Goal: Task Accomplishment & Management: Complete application form

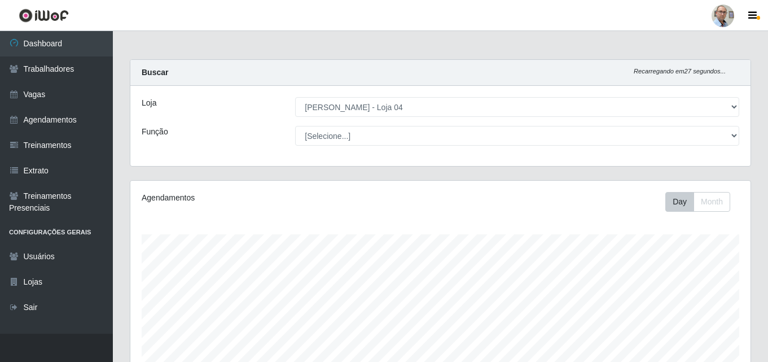
select select "251"
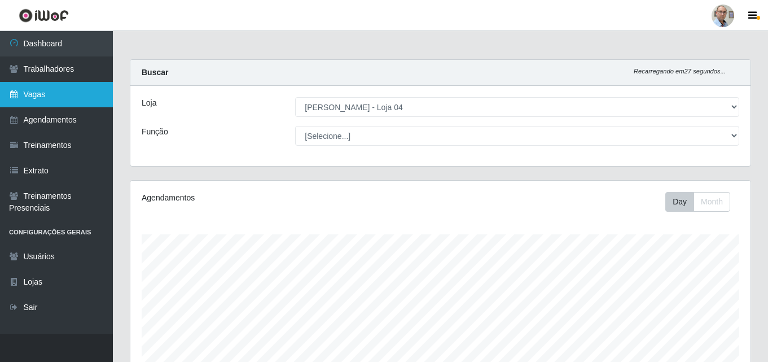
scroll to position [234, 620]
click at [55, 89] on link "Vagas" at bounding box center [56, 94] width 113 height 25
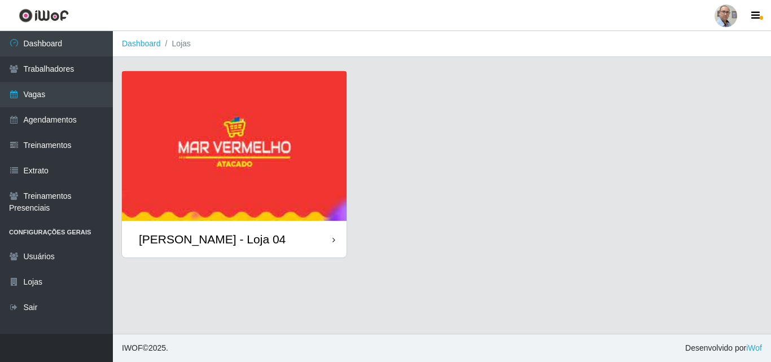
click at [208, 237] on div "[PERSON_NAME] - Loja 04" at bounding box center [212, 239] width 147 height 14
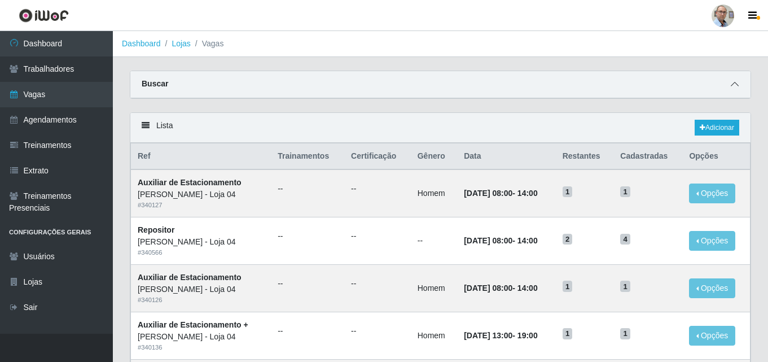
click at [736, 88] on icon at bounding box center [735, 84] width 8 height 8
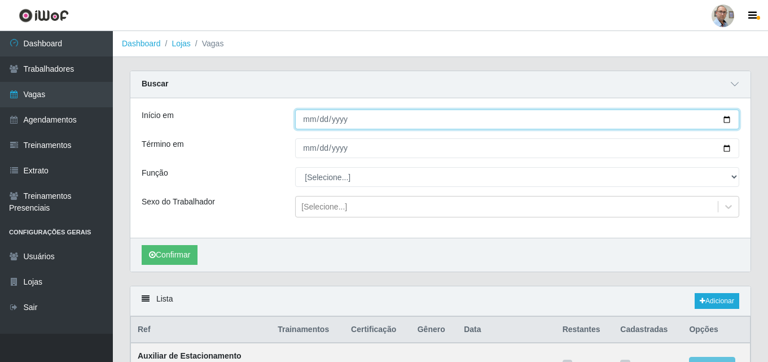
click at [726, 117] on input "Início em" at bounding box center [517, 120] width 444 height 20
type input "[DATE]"
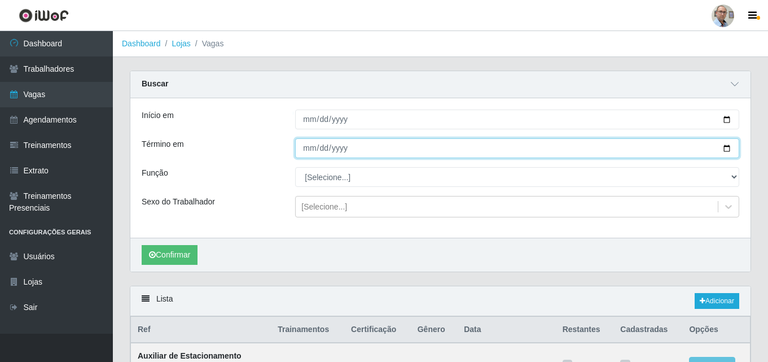
click at [729, 148] on input "Término em" at bounding box center [517, 148] width 444 height 20
type input "[DATE]"
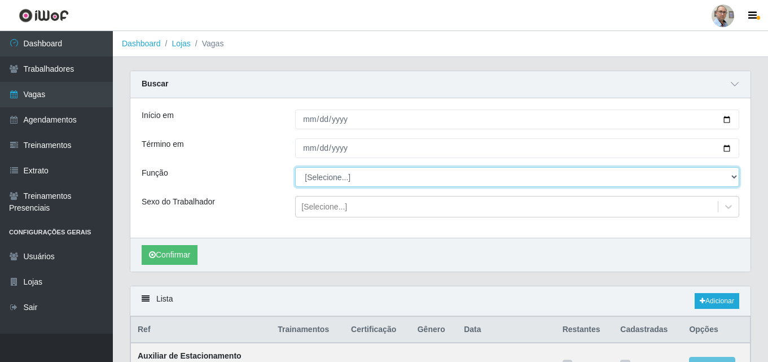
click at [335, 177] on select "[Selecione...] ASG ASG + ASG ++ Auxiliar de Depósito Auxiliar de Depósito + Aux…" at bounding box center [517, 177] width 444 height 20
select select "82"
click at [295, 168] on select "[Selecione...] ASG ASG + ASG ++ Auxiliar de Depósito Auxiliar de Depósito + Aux…" at bounding box center [517, 177] width 444 height 20
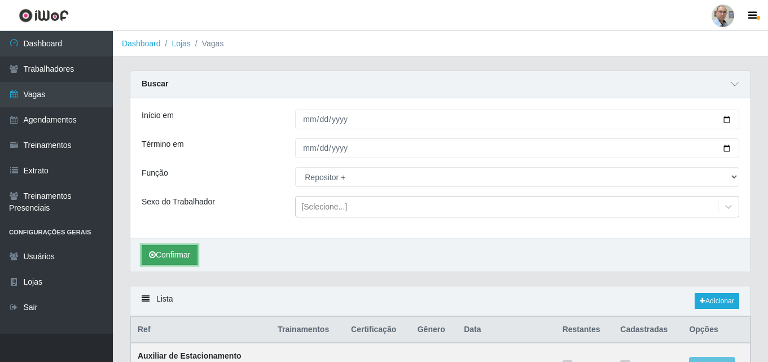
click at [182, 255] on button "Confirmar" at bounding box center [170, 255] width 56 height 20
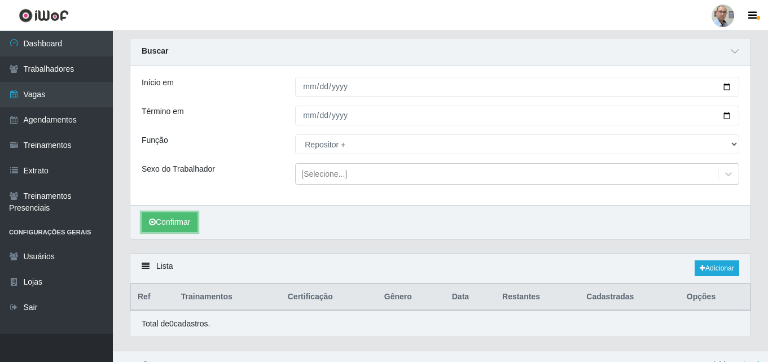
scroll to position [50, 0]
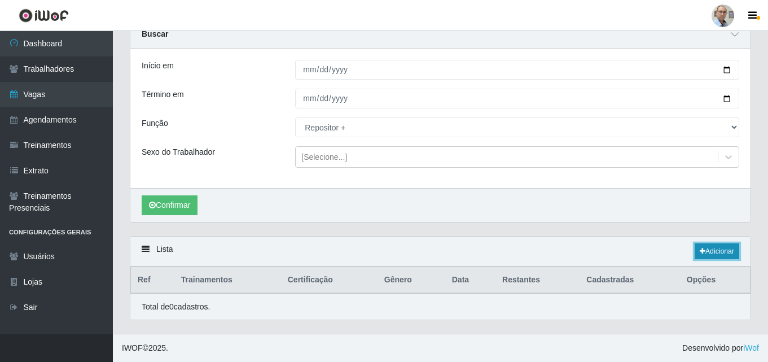
click at [712, 251] on link "Adicionar" at bounding box center [717, 251] width 45 height 16
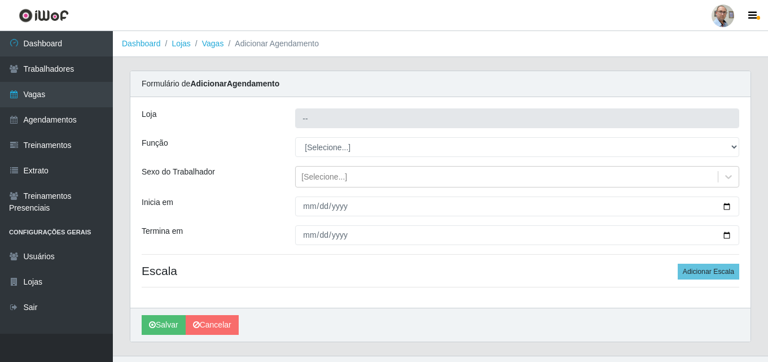
type input "[PERSON_NAME] - Loja 04"
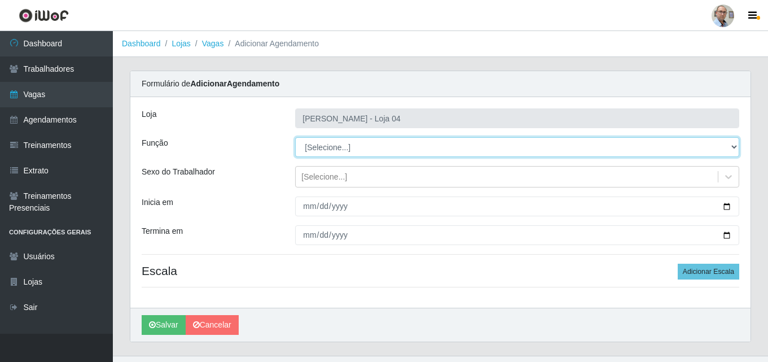
click at [360, 147] on select "[Selecione...] ASG ASG + ASG ++ Auxiliar de Depósito Auxiliar de Depósito + Aux…" at bounding box center [517, 147] width 444 height 20
select select "82"
click at [295, 137] on select "[Selecione...] ASG ASG + ASG ++ Auxiliar de Depósito Auxiliar de Depósito + Aux…" at bounding box center [517, 147] width 444 height 20
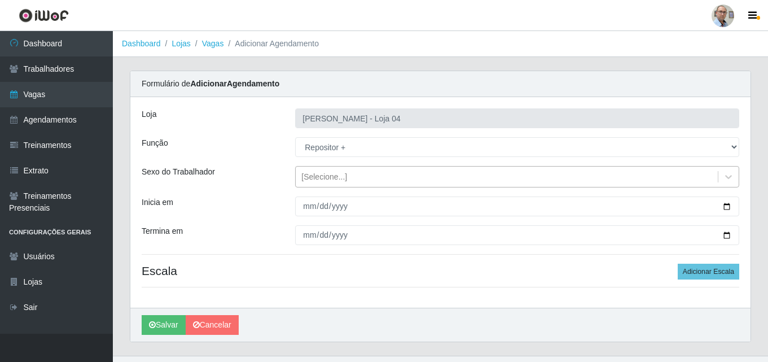
click at [329, 177] on div "[Selecione...]" at bounding box center [324, 177] width 46 height 12
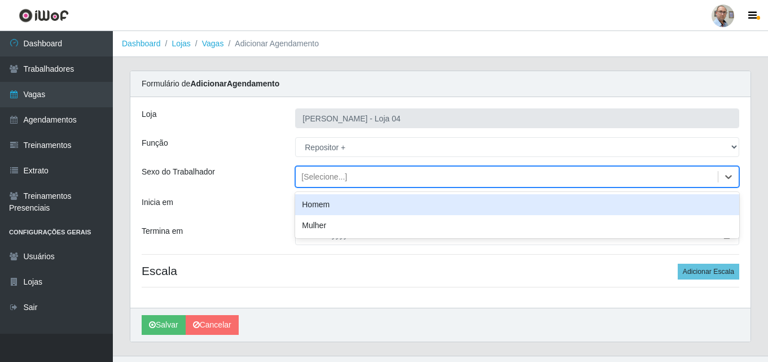
click at [325, 200] on div "Homem" at bounding box center [517, 204] width 444 height 21
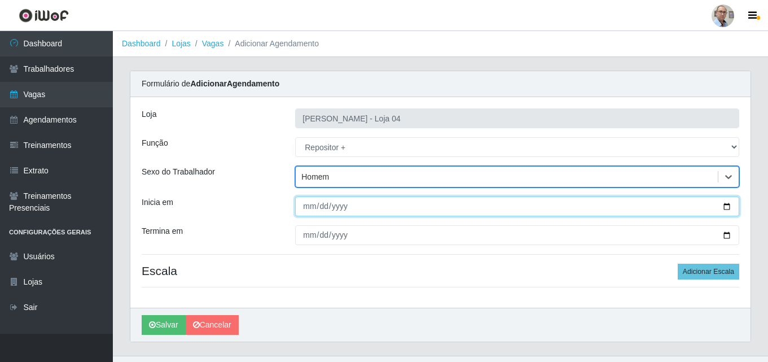
click at [729, 206] on input "Inicia em" at bounding box center [517, 206] width 444 height 20
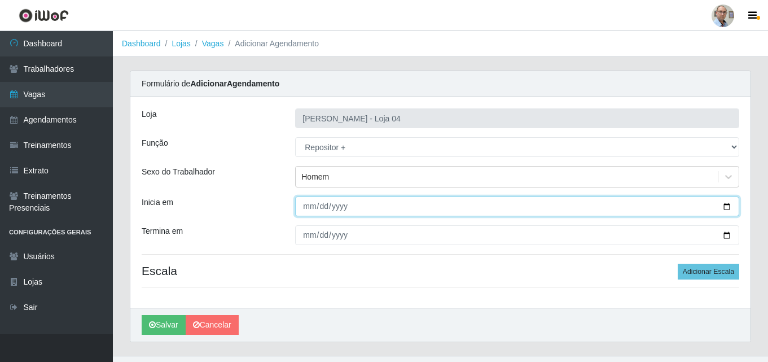
type input "[DATE]"
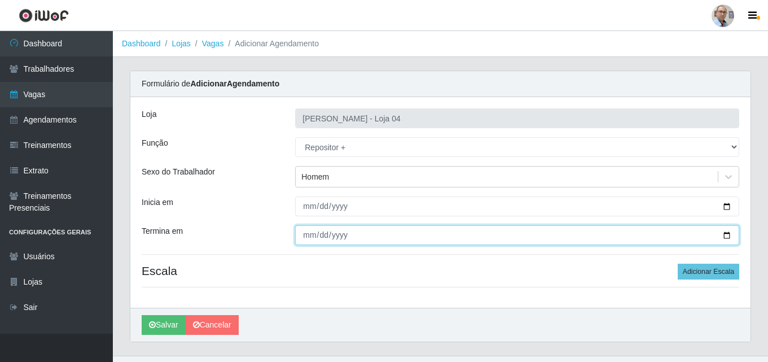
click at [728, 235] on input "Termina em" at bounding box center [517, 235] width 444 height 20
type input "[DATE]"
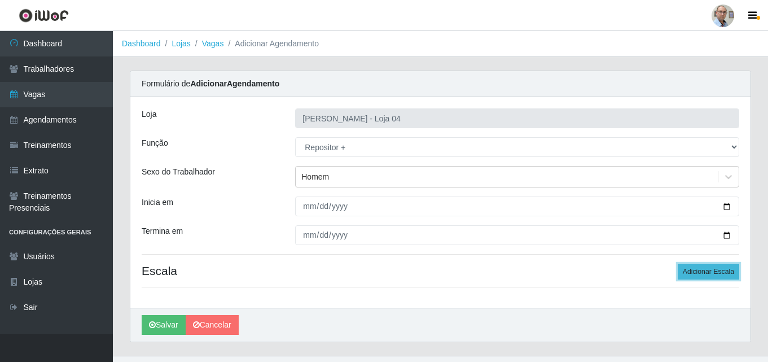
click at [717, 270] on button "Adicionar Escala" at bounding box center [709, 272] width 62 height 16
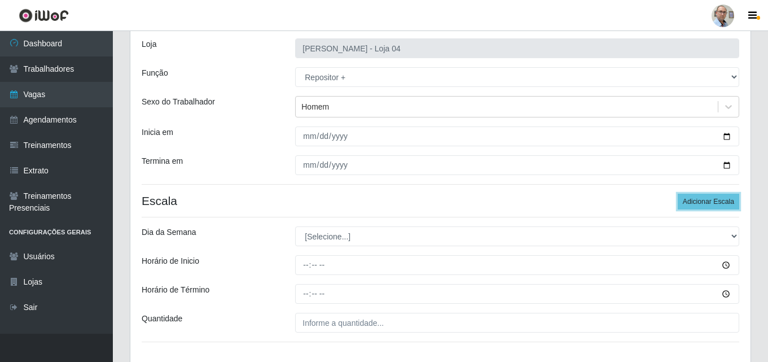
scroll to position [147, 0]
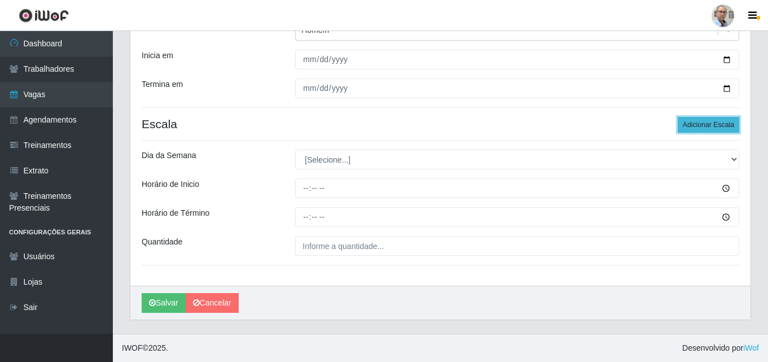
click at [711, 122] on button "Adicionar Escala" at bounding box center [709, 125] width 62 height 16
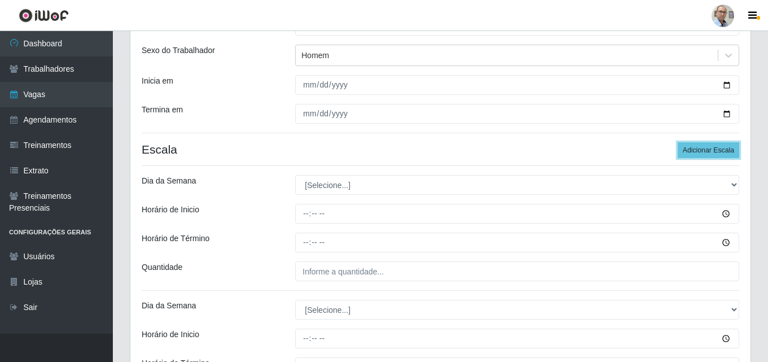
scroll to position [102, 0]
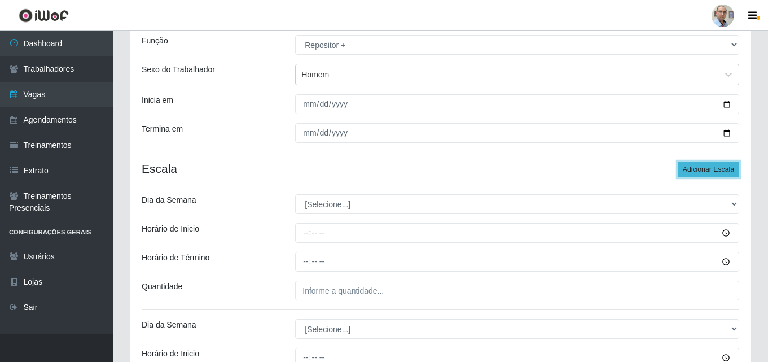
click at [713, 169] on button "Adicionar Escala" at bounding box center [709, 169] width 62 height 16
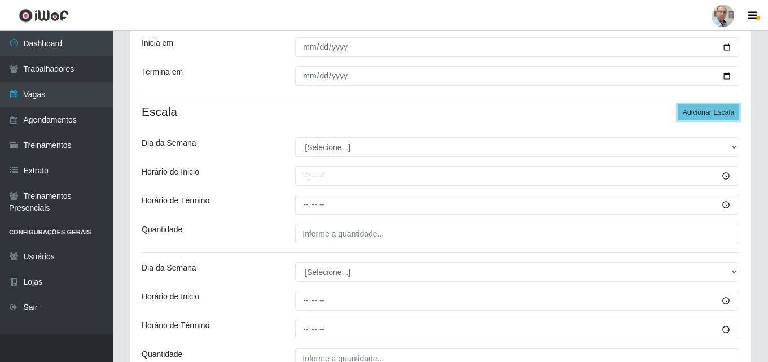
scroll to position [159, 0]
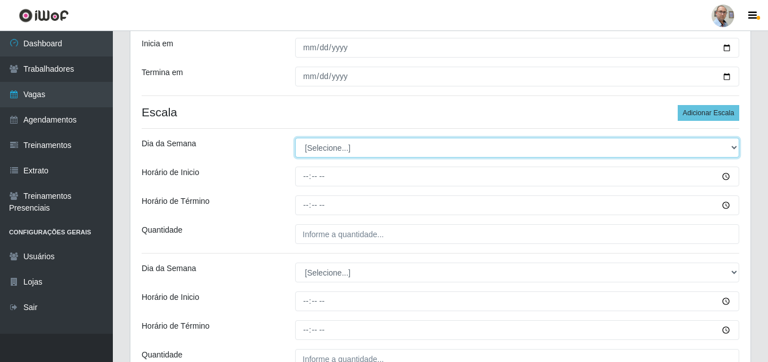
click at [323, 146] on select "[Selecione...] Segunda Terça Quarta Quinta Sexta Sábado Domingo" at bounding box center [517, 148] width 444 height 20
select select "2"
click at [295, 138] on select "[Selecione...] Segunda Terça Quarta Quinta Sexta Sábado Domingo" at bounding box center [517, 148] width 444 height 20
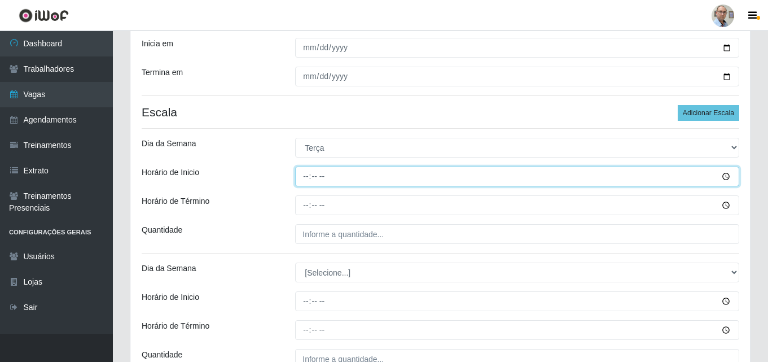
click at [306, 174] on input "Horário de Inicio" at bounding box center [517, 177] width 444 height 20
type input "23:00"
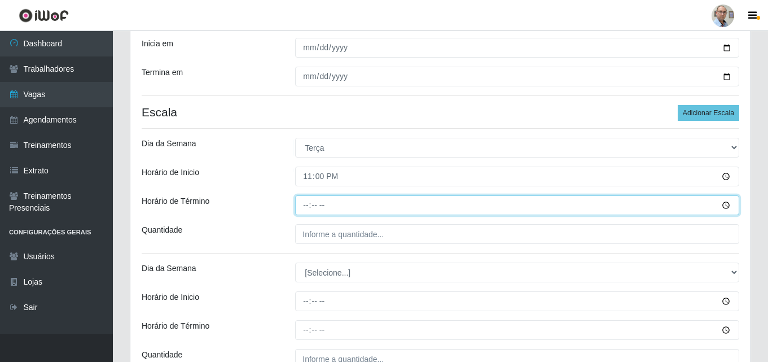
type input "05:00"
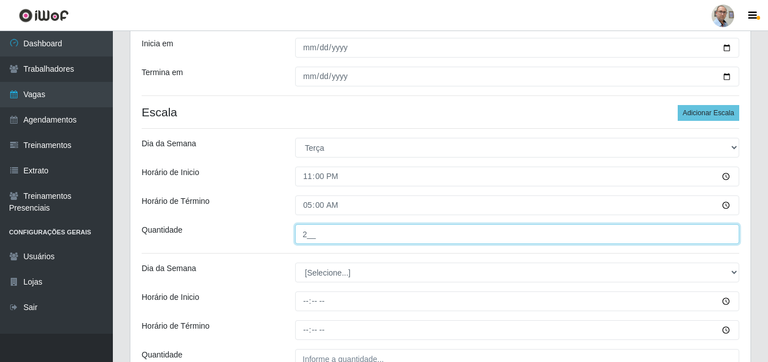
scroll to position [272, 0]
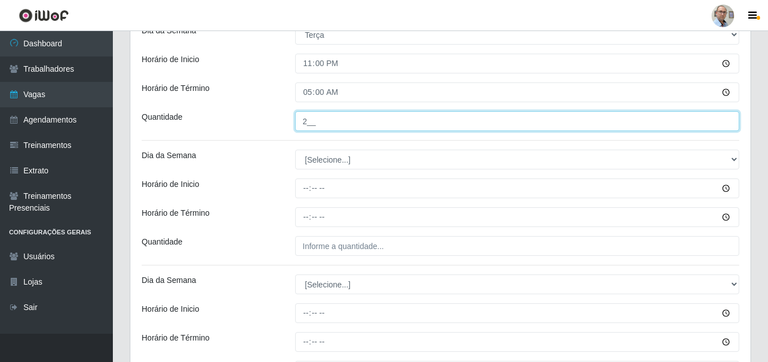
type input "2__"
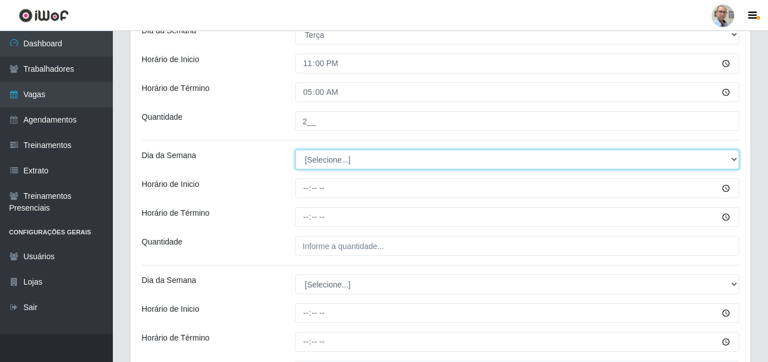
click at [338, 159] on select "[Selecione...] Segunda Terça Quarta Quinta Sexta Sábado Domingo" at bounding box center [517, 160] width 444 height 20
select select "3"
click at [295, 150] on select "[Selecione...] Segunda Terça Quarta Quinta Sexta Sábado Domingo" at bounding box center [517, 160] width 444 height 20
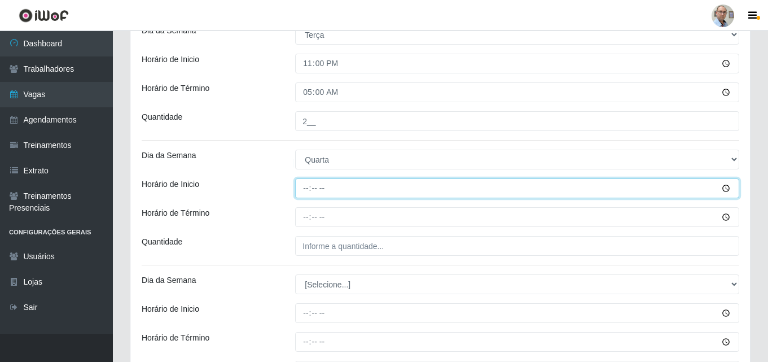
click at [304, 189] on input "Horário de Inicio" at bounding box center [517, 188] width 444 height 20
type input "23:00"
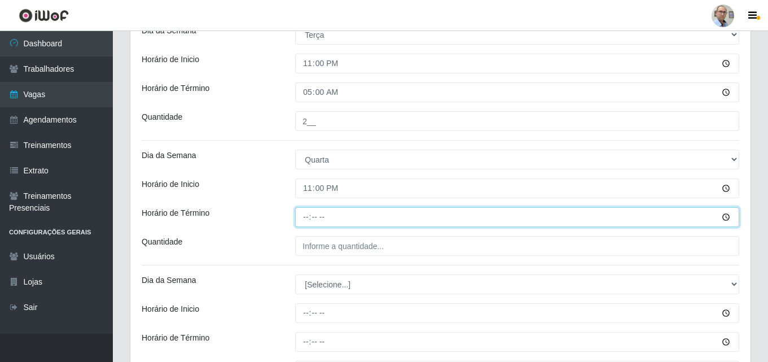
type input "05:00"
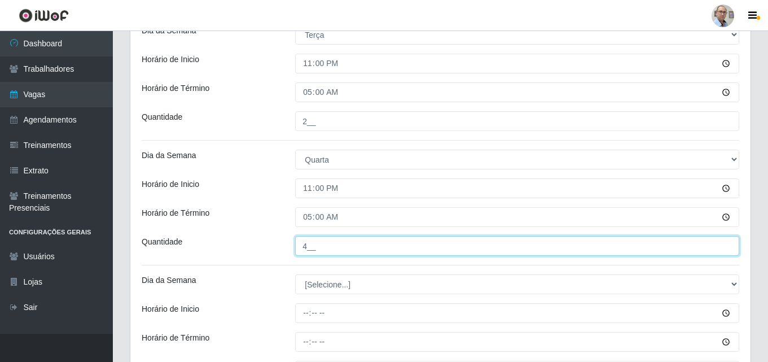
scroll to position [328, 0]
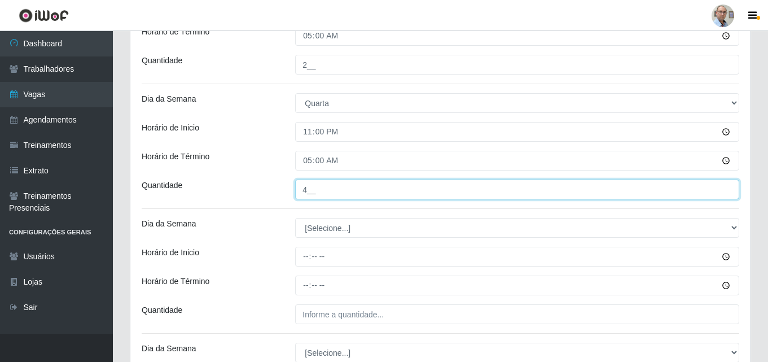
type input "4__"
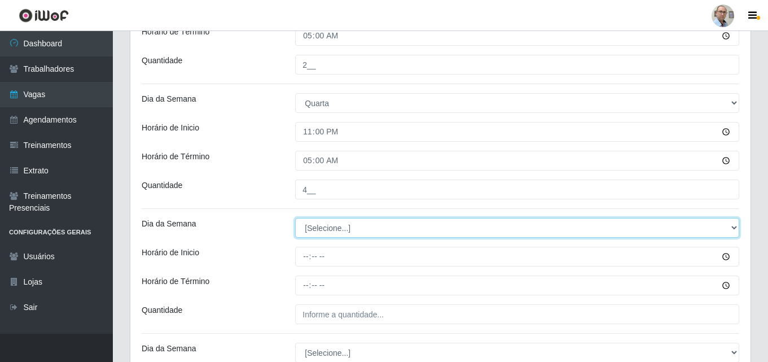
click at [324, 227] on select "[Selecione...] Segunda Terça Quarta Quinta Sexta Sábado Domingo" at bounding box center [517, 228] width 444 height 20
select select "4"
click at [295, 218] on select "[Selecione...] Segunda Terça Quarta Quinta Sexta Sábado Domingo" at bounding box center [517, 228] width 444 height 20
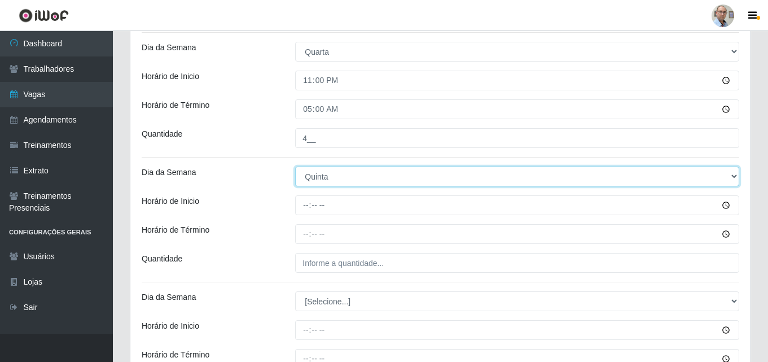
scroll to position [441, 0]
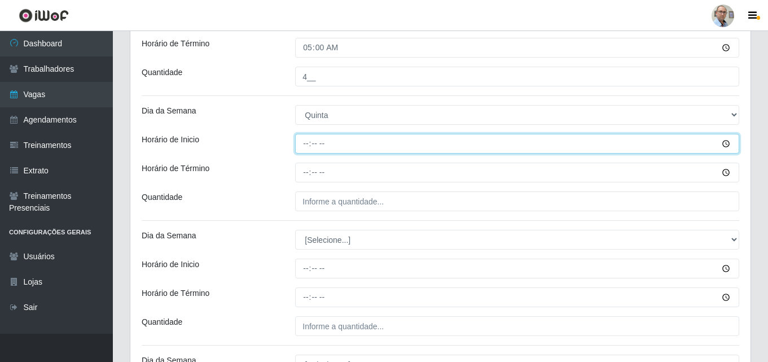
click at [305, 143] on input "Horário de Inicio" at bounding box center [517, 144] width 444 height 20
type input "23:00"
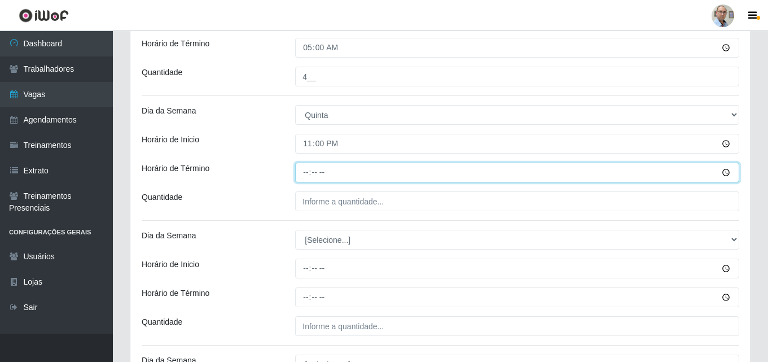
type input "05:00"
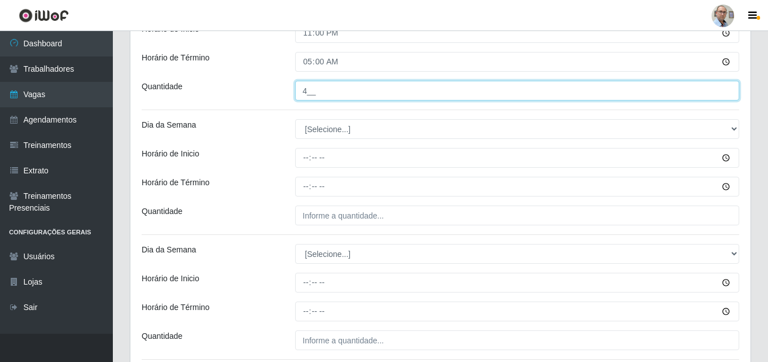
scroll to position [554, 0]
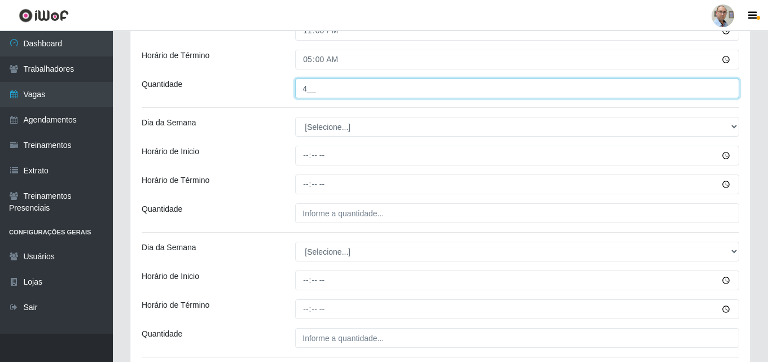
type input "4__"
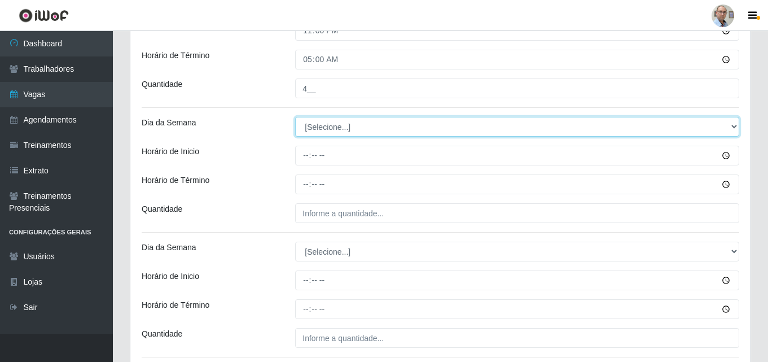
click at [321, 124] on select "[Selecione...] Segunda Terça Quarta Quinta Sexta Sábado Domingo" at bounding box center [517, 127] width 444 height 20
select select "5"
click at [295, 117] on select "[Selecione...] Segunda Terça Quarta Quinta Sexta Sábado Domingo" at bounding box center [517, 127] width 444 height 20
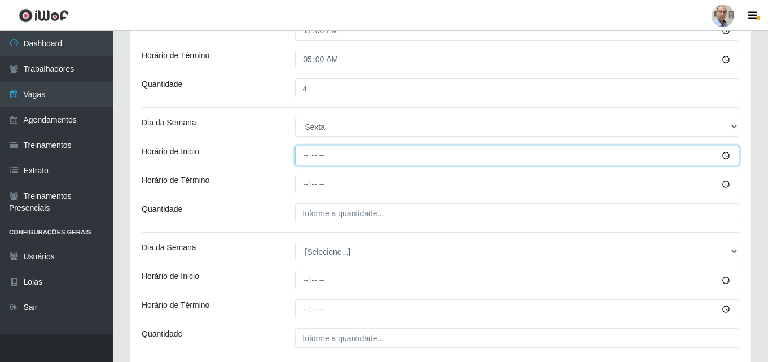
click at [300, 158] on input "Horário de Inicio" at bounding box center [517, 156] width 444 height 20
type input "23:00"
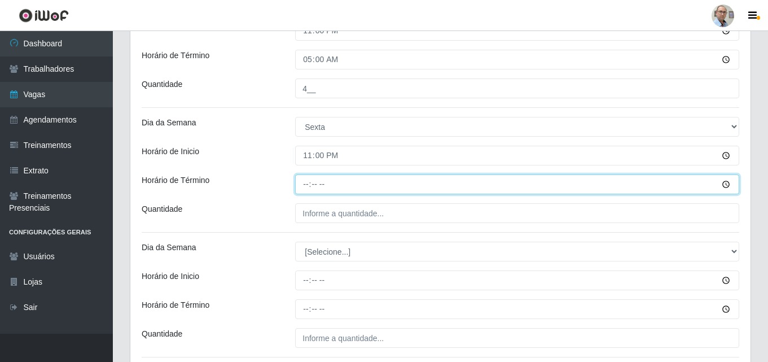
type input "05:00"
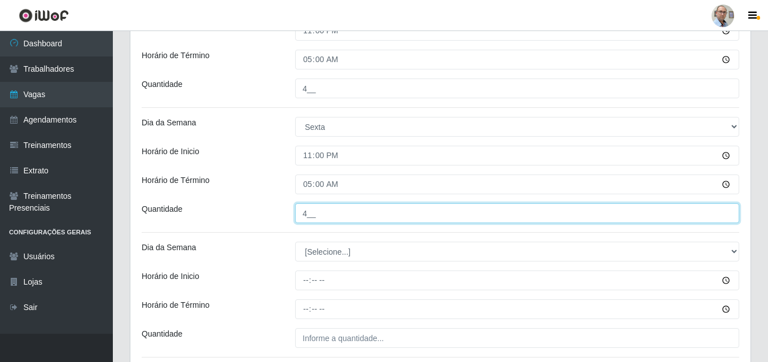
scroll to position [646, 0]
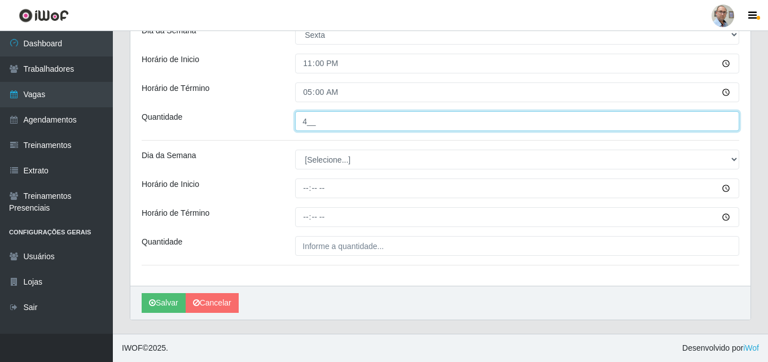
type input "4__"
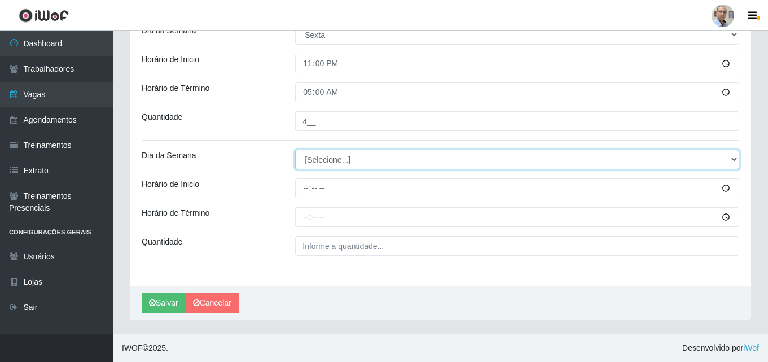
click at [352, 159] on select "[Selecione...] Segunda Terça Quarta Quinta Sexta Sábado Domingo" at bounding box center [517, 160] width 444 height 20
select select "6"
click at [295, 150] on select "[Selecione...] Segunda Terça Quarta Quinta Sexta Sábado Domingo" at bounding box center [517, 160] width 444 height 20
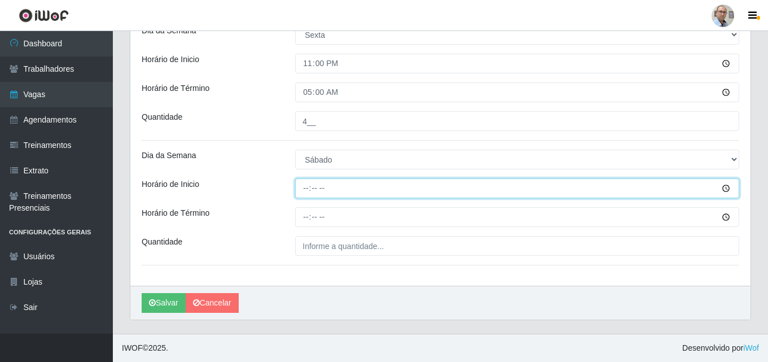
click at [306, 189] on input "Horário de Inicio" at bounding box center [517, 188] width 444 height 20
type input "23:00"
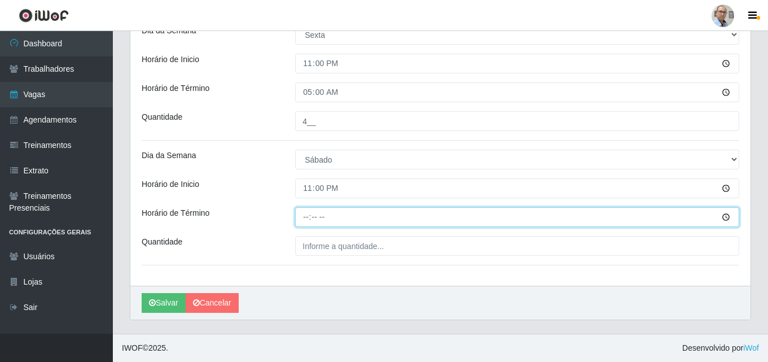
type input "05:00"
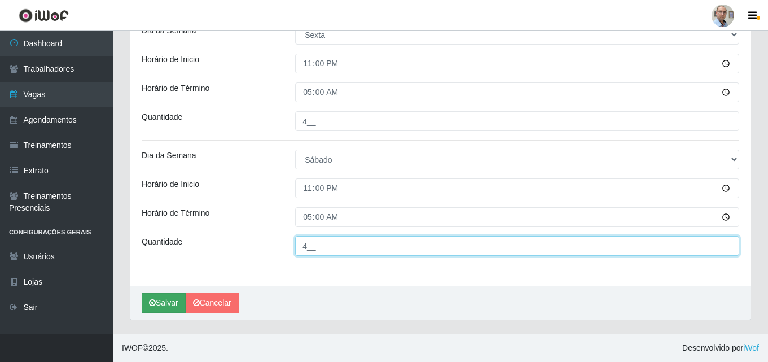
type input "4__"
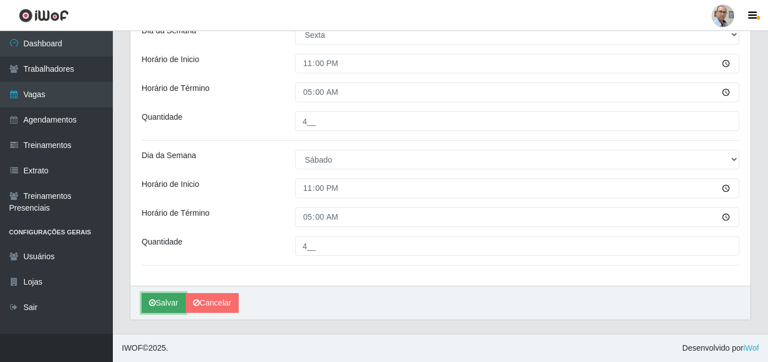
click at [177, 297] on button "Salvar" at bounding box center [164, 303] width 44 height 20
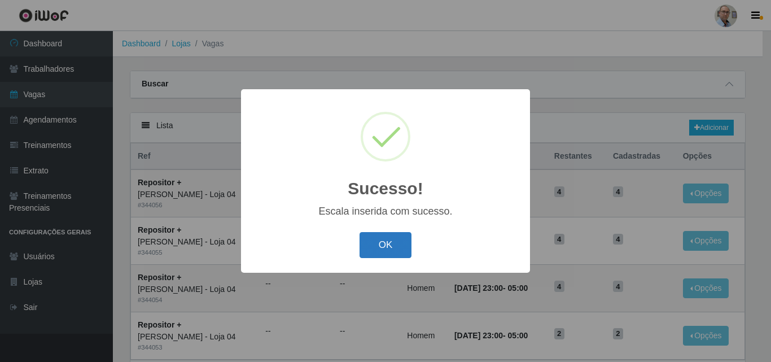
click at [375, 248] on button "OK" at bounding box center [386, 245] width 53 height 27
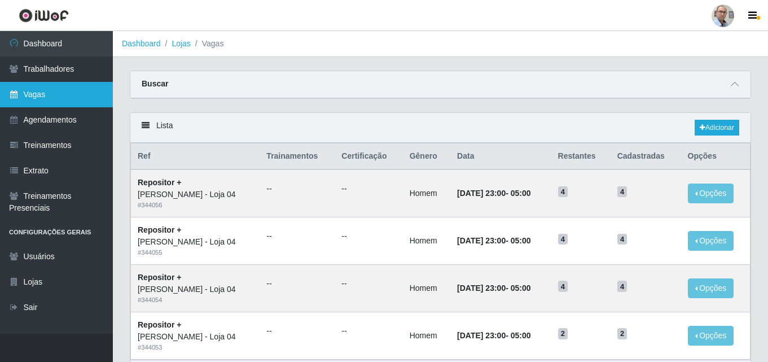
click at [42, 92] on link "Vagas" at bounding box center [56, 94] width 113 height 25
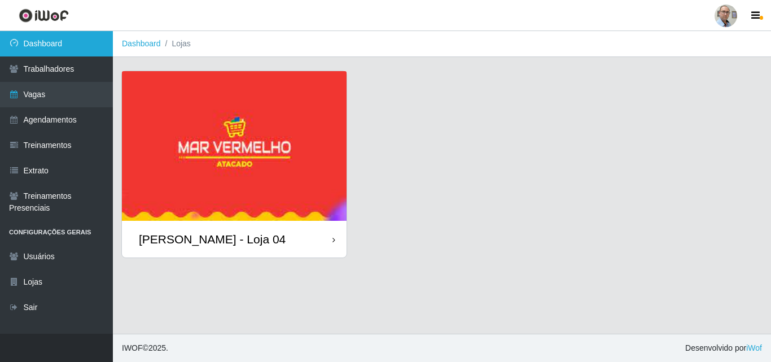
click at [71, 46] on link "Dashboard" at bounding box center [56, 43] width 113 height 25
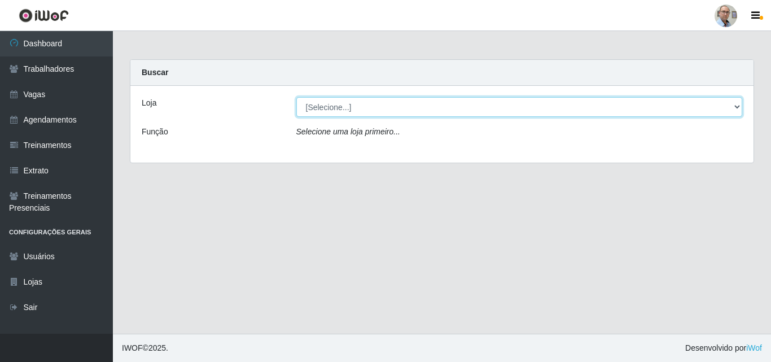
click at [352, 110] on select "[Selecione...] Mar Vermelho - Loja 04" at bounding box center [519, 107] width 447 height 20
select select "251"
click at [296, 97] on select "[Selecione...] Mar Vermelho - Loja 04" at bounding box center [519, 107] width 447 height 20
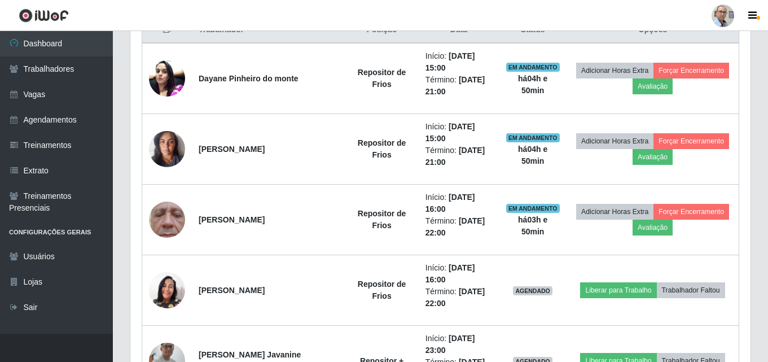
scroll to position [610, 0]
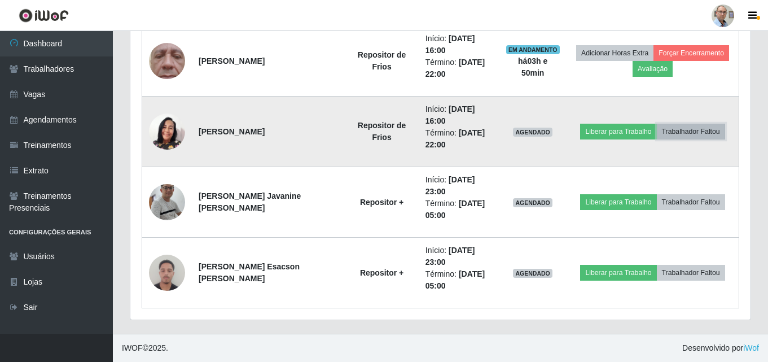
click at [700, 132] on button "Trabalhador Faltou" at bounding box center [691, 132] width 68 height 16
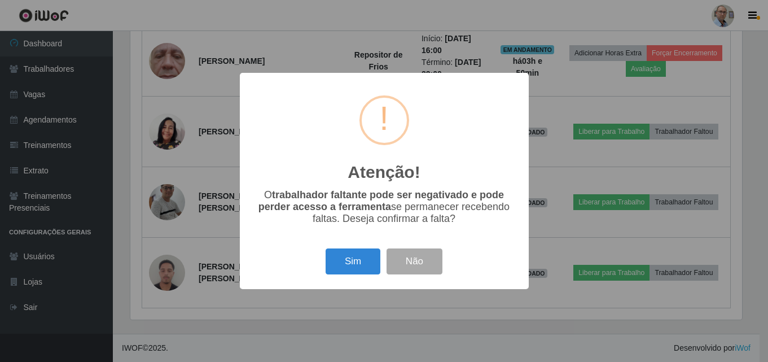
scroll to position [234, 615]
click at [362, 257] on button "Sim" at bounding box center [354, 261] width 55 height 27
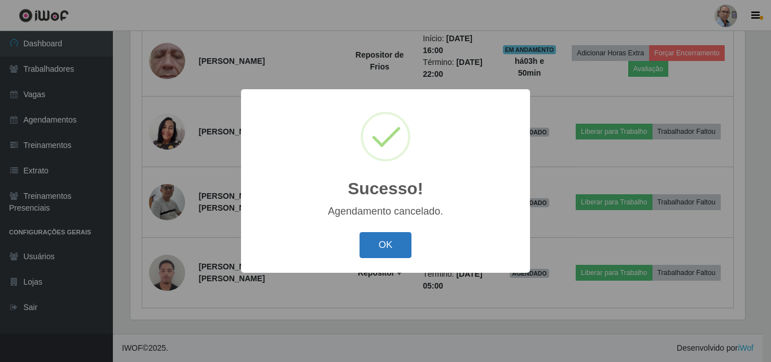
click at [375, 236] on button "OK" at bounding box center [386, 245] width 53 height 27
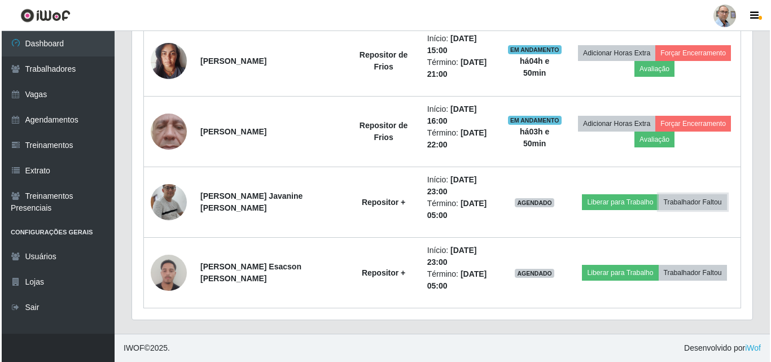
scroll to position [234, 620]
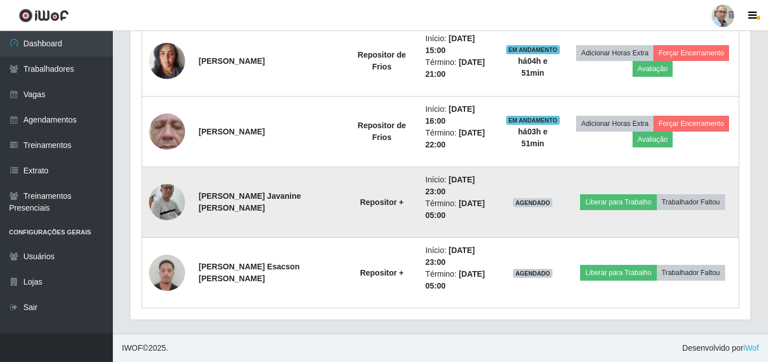
click at [156, 201] on img at bounding box center [167, 202] width 36 height 82
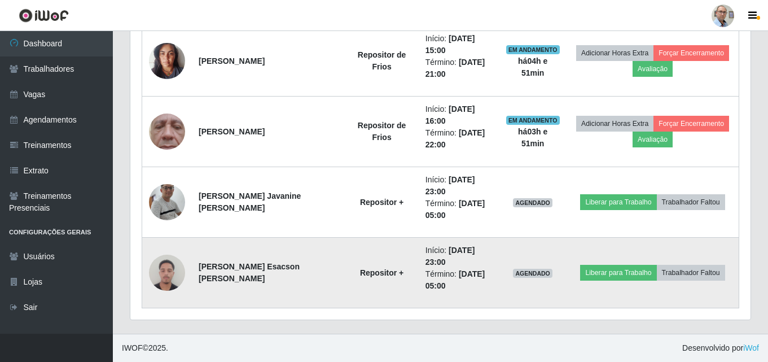
click at [160, 281] on img at bounding box center [167, 272] width 36 height 48
